Goal: Navigation & Orientation: Find specific page/section

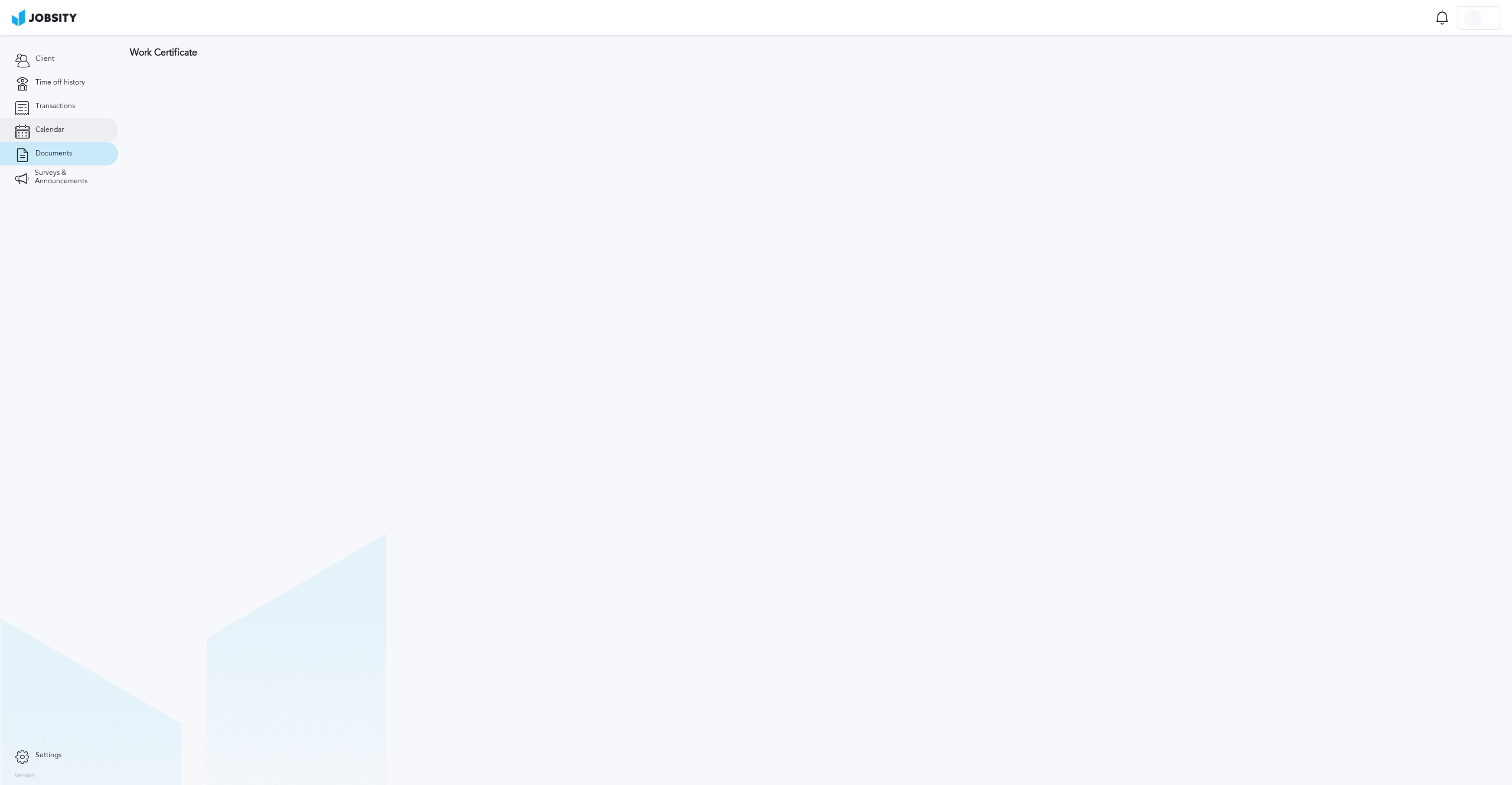
click at [72, 133] on link "Calendar" at bounding box center [59, 130] width 118 height 23
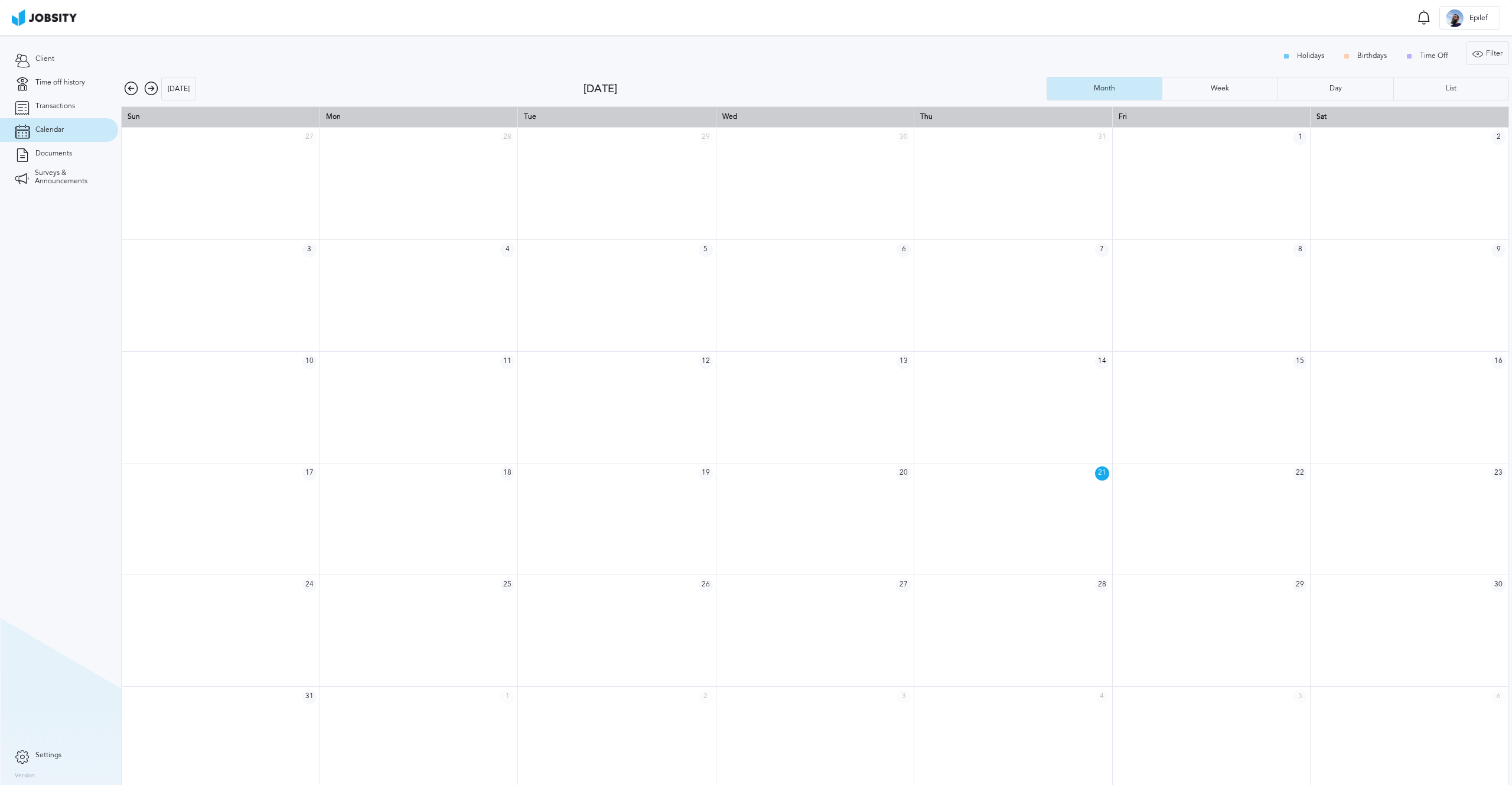
click at [154, 92] on icon at bounding box center [151, 88] width 14 height 14
click at [464, 314] on td at bounding box center [418, 328] width 198 height 134
click at [500, 270] on span "8" at bounding box center [507, 272] width 14 height 14
click at [48, 133] on span "Calendar" at bounding box center [49, 130] width 29 height 8
click at [60, 108] on span "Transactions" at bounding box center [55, 106] width 40 height 8
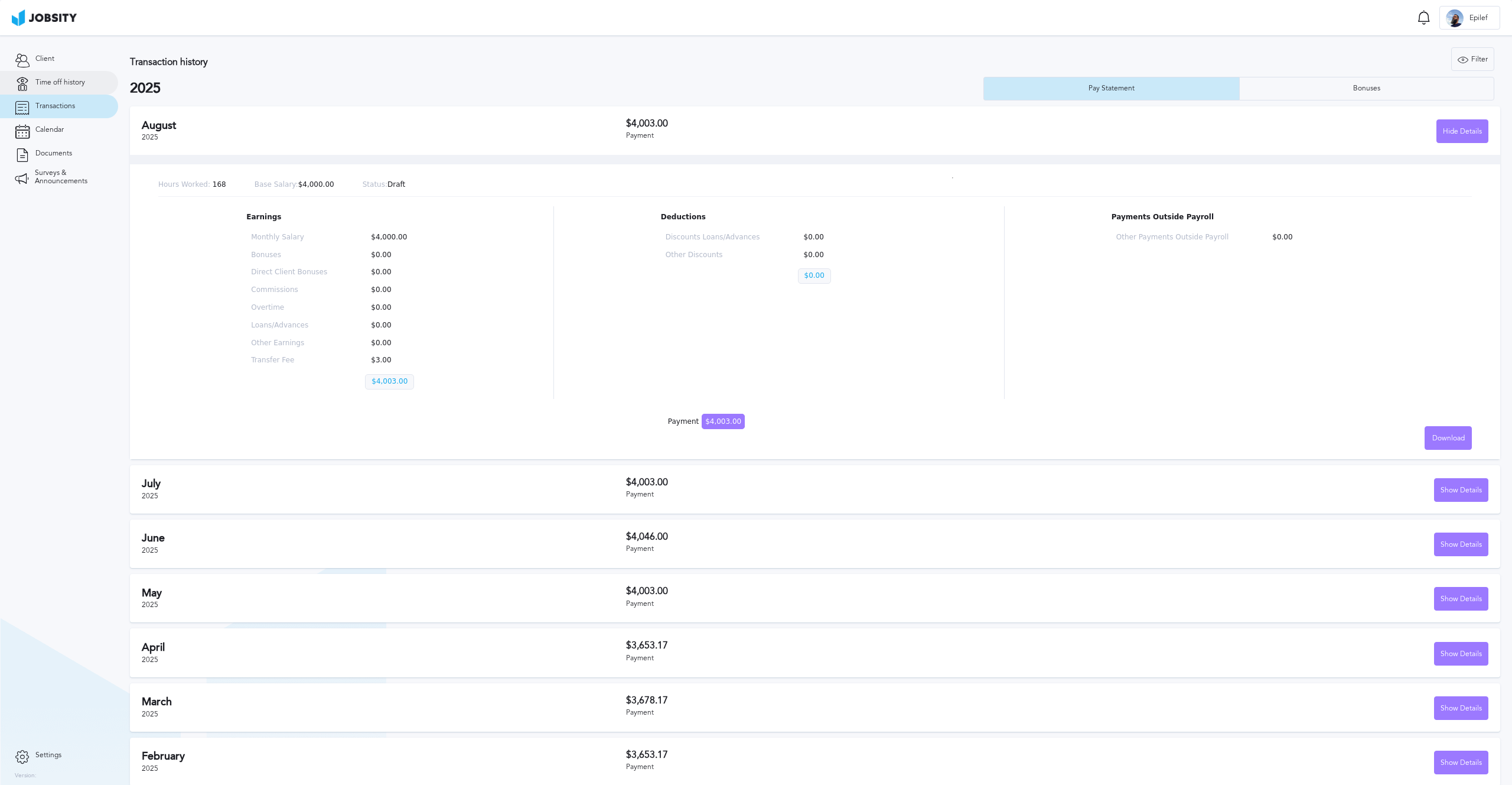
click at [69, 87] on link "Time off history" at bounding box center [59, 83] width 118 height 23
